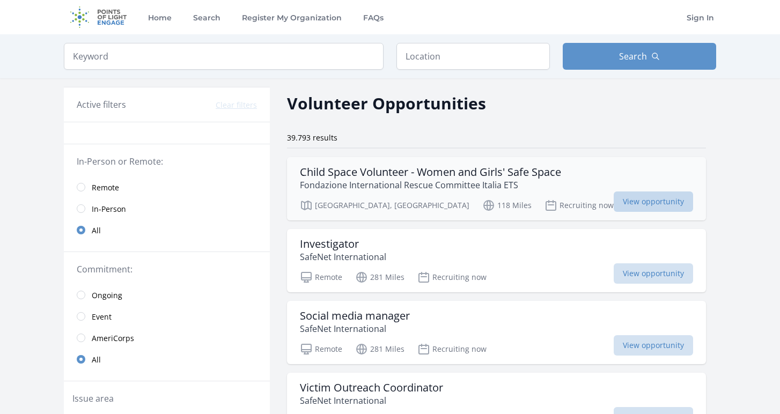
click at [614, 208] on span "View opportunity" at bounding box center [653, 201] width 79 height 20
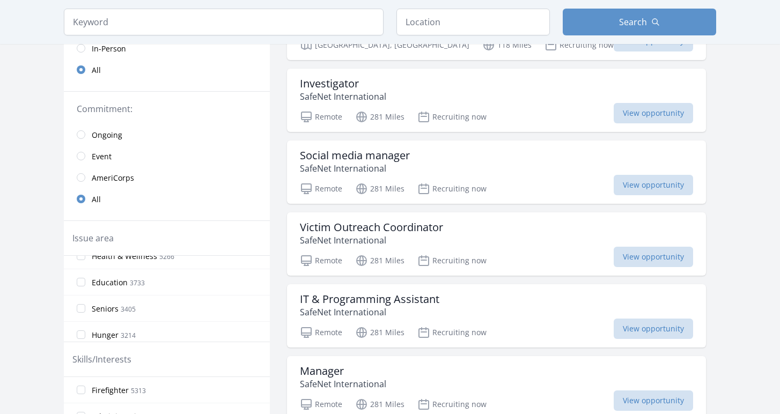
scroll to position [60, 0]
click at [82, 266] on label "Education 3733" at bounding box center [167, 260] width 206 height 21
click at [82, 266] on input "Education 3733" at bounding box center [81, 261] width 9 height 9
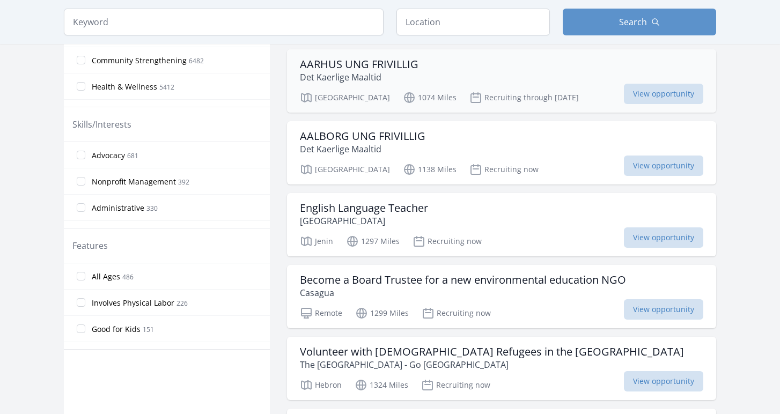
scroll to position [424, 0]
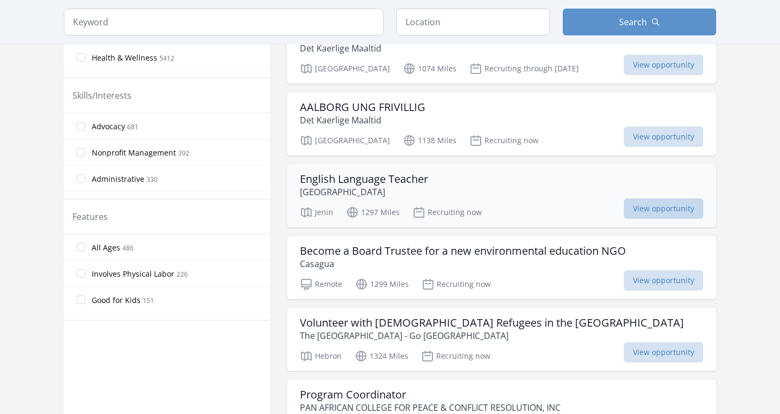
click at [644, 211] on span "View opportunity" at bounding box center [663, 208] width 79 height 20
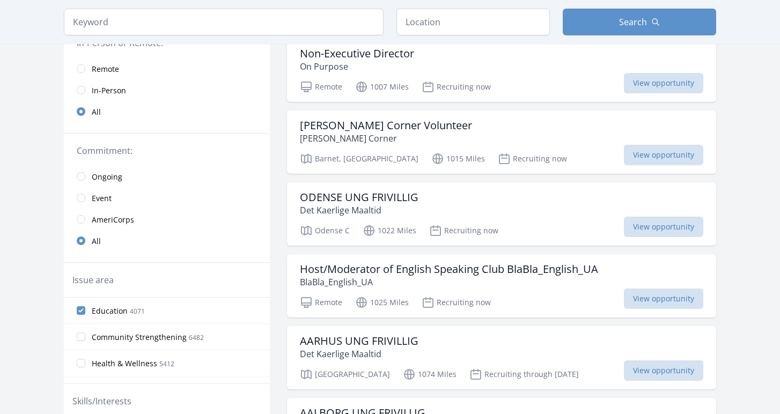
scroll to position [117, 0]
click at [78, 68] on input "radio" at bounding box center [81, 69] width 9 height 9
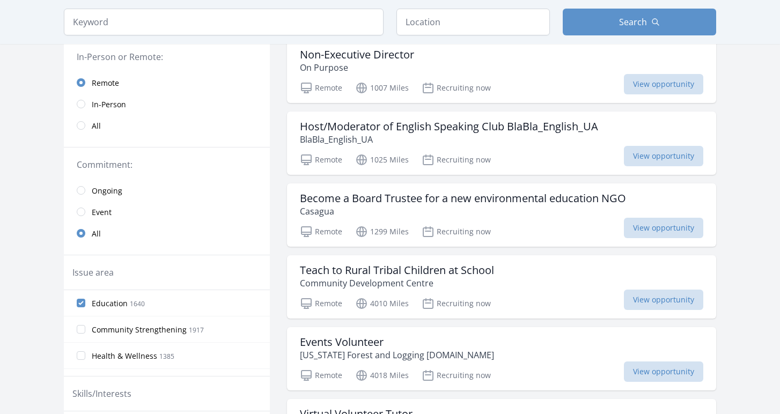
click at [84, 87] on link "Remote" at bounding box center [167, 82] width 206 height 21
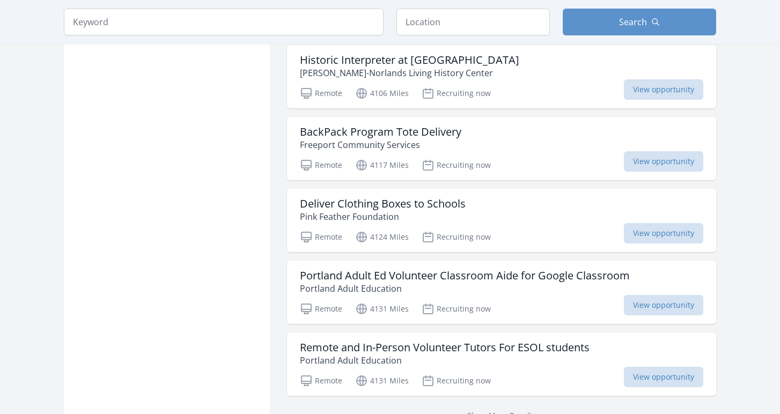
scroll to position [1219, 1]
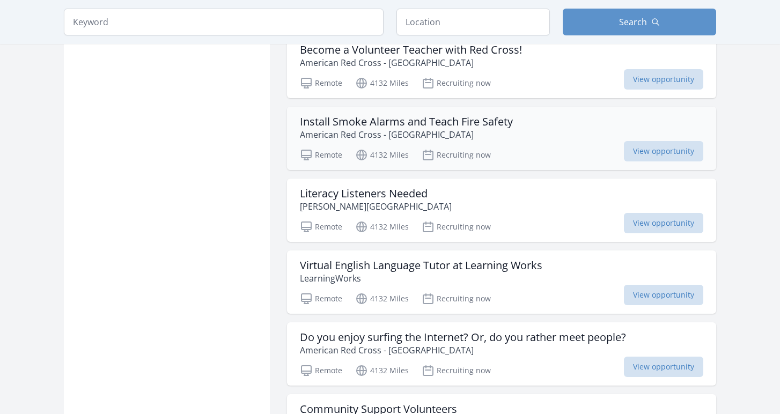
scroll to position [1946, 0]
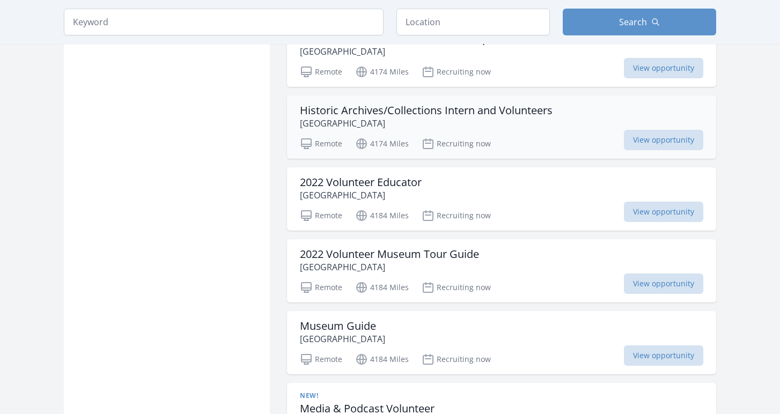
scroll to position [3394, 0]
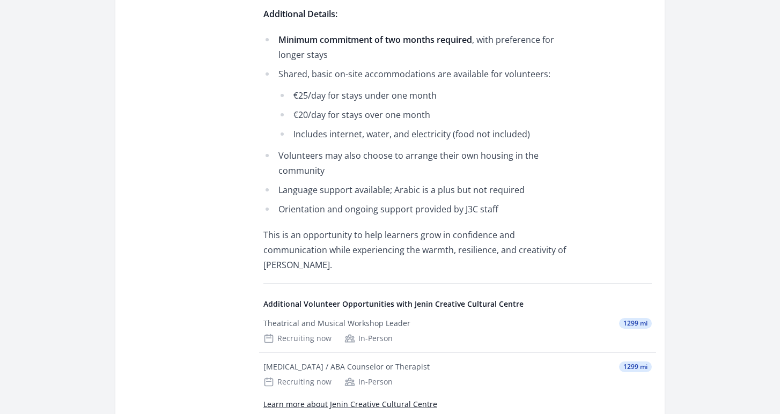
scroll to position [706, 0]
